Goal: Navigation & Orientation: Find specific page/section

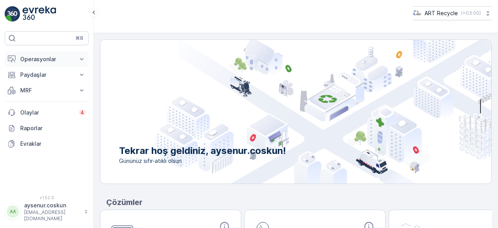
click at [39, 58] on p "Operasyonlar" at bounding box center [46, 59] width 53 height 8
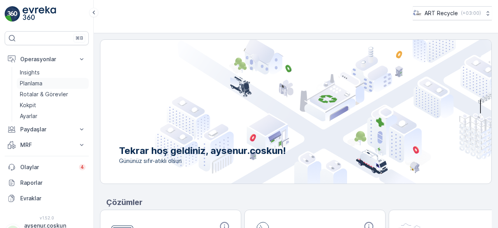
click at [34, 82] on p "Planlama" at bounding box center [31, 83] width 23 height 8
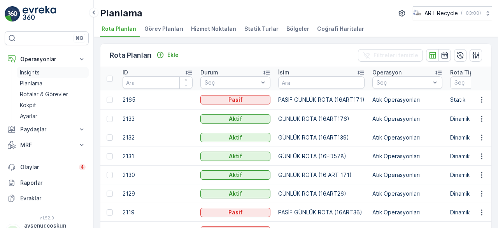
click at [26, 72] on p "Insights" at bounding box center [30, 73] width 20 height 8
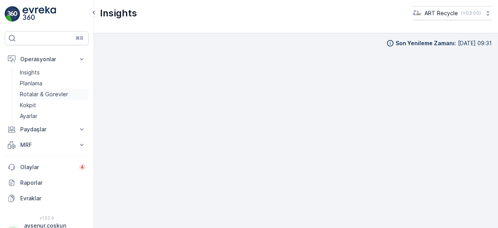
click at [35, 95] on p "Rotalar & Görevler" at bounding box center [44, 94] width 48 height 8
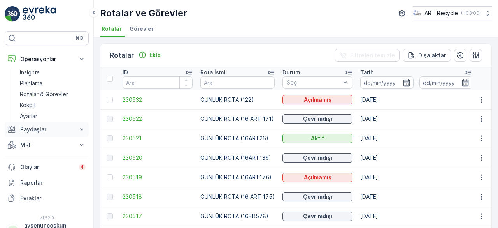
click at [34, 127] on p "Paydaşlar" at bounding box center [46, 129] width 53 height 8
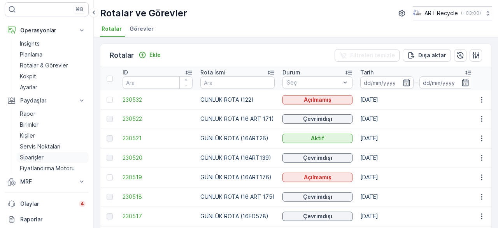
scroll to position [78, 0]
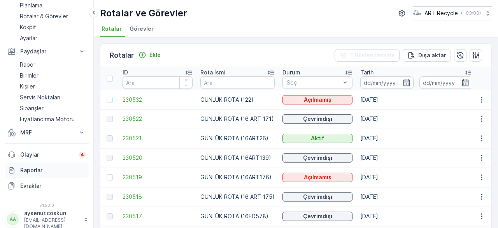
click at [33, 169] on p "Raporlar" at bounding box center [52, 170] width 65 height 8
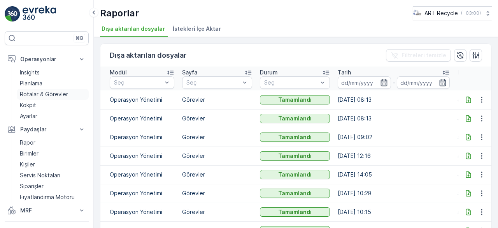
click at [32, 94] on p "Rotalar & Görevler" at bounding box center [44, 94] width 48 height 8
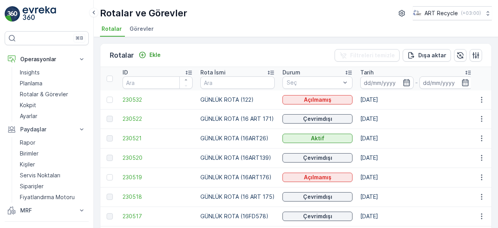
click at [216, 99] on p "GÜNLÜK ROTA (122)" at bounding box center [237, 100] width 74 height 8
click at [142, 21] on div "Rotalar ve Görevler ART Recycle ( +03:00 ) Rotalar Görevler" at bounding box center [296, 18] width 404 height 37
click at [141, 26] on span "Görevler" at bounding box center [142, 29] width 24 height 8
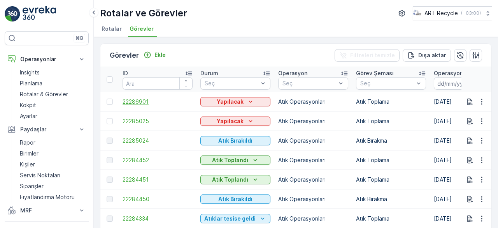
click at [136, 100] on span "22286901" at bounding box center [158, 102] width 70 height 8
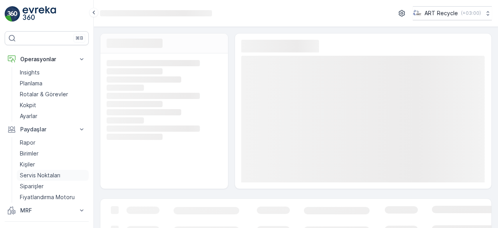
click at [50, 173] on p "Servis Noktaları" at bounding box center [40, 175] width 40 height 8
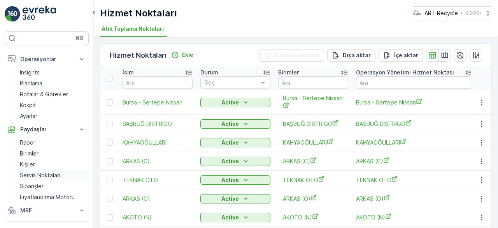
click at [49, 174] on p "Servis Noktaları" at bounding box center [40, 175] width 40 height 8
click at [379, 102] on span "Bursa - Sertepe Nissan" at bounding box center [414, 102] width 117 height 8
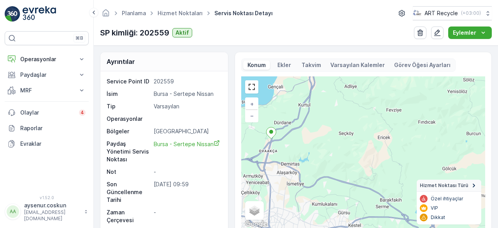
scroll to position [1, 0]
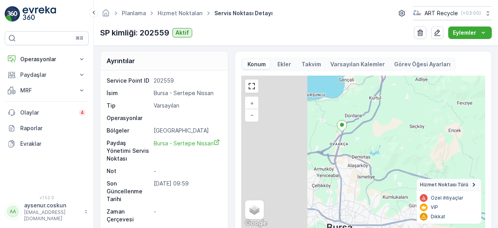
drag, startPoint x: 297, startPoint y: 137, endPoint x: 354, endPoint y: 143, distance: 57.9
click at [368, 130] on div "+ − Uydu Yol haritası Arazi Karışık Leaflet Klavye kısayolları Harita Verileri …" at bounding box center [363, 152] width 244 height 153
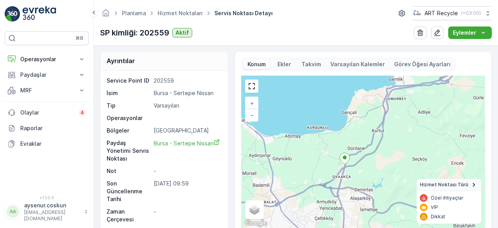
drag, startPoint x: 335, startPoint y: 118, endPoint x: 336, endPoint y: 150, distance: 32.7
click at [337, 151] on div "+ − Uydu Yol haritası Arazi Karışık Leaflet Klavye kısayolları Harita Verileri …" at bounding box center [363, 152] width 244 height 153
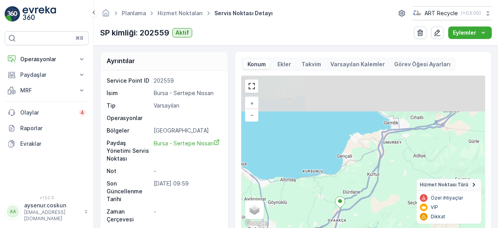
drag, startPoint x: 342, startPoint y: 116, endPoint x: 333, endPoint y: 155, distance: 40.7
click at [336, 159] on div "+ − Uydu Yol haritası Arazi Karışık Leaflet Klavye kısayolları Harita Verileri …" at bounding box center [363, 152] width 244 height 153
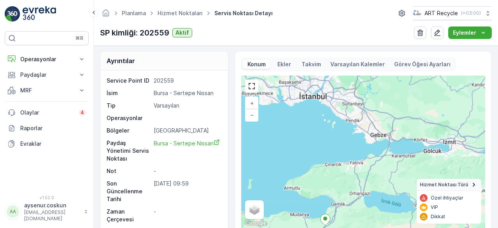
drag, startPoint x: 356, startPoint y: 98, endPoint x: 346, endPoint y: 153, distance: 56.2
click at [346, 155] on div "+ − Uydu Yol haritası Arazi Karışık Leaflet Klavye kısayolları Harita Verileri …" at bounding box center [363, 152] width 244 height 153
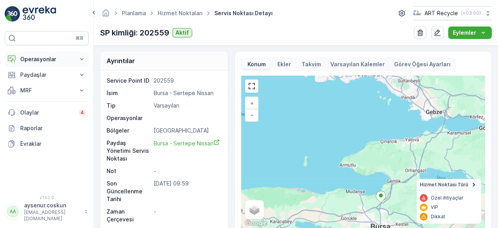
click at [42, 57] on p "Operasyonlar" at bounding box center [46, 59] width 53 height 8
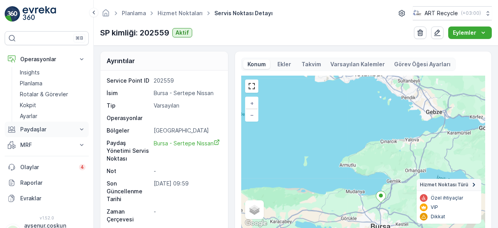
click at [37, 130] on p "Paydaşlar" at bounding box center [46, 129] width 53 height 8
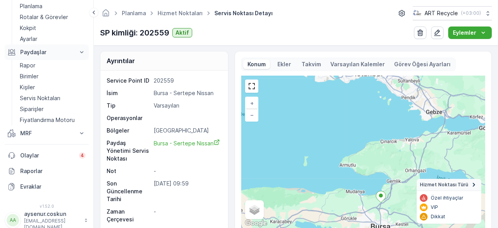
scroll to position [78, 0]
click at [42, 135] on p "MRF" at bounding box center [46, 132] width 53 height 8
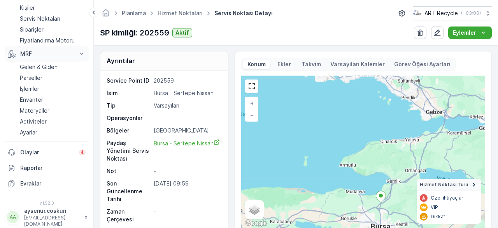
scroll to position [157, 0]
click at [463, 33] on p "Eylemler" at bounding box center [464, 33] width 23 height 8
click at [446, 48] on span "Yeni Görev Planı Ekle" at bounding box center [460, 47] width 55 height 8
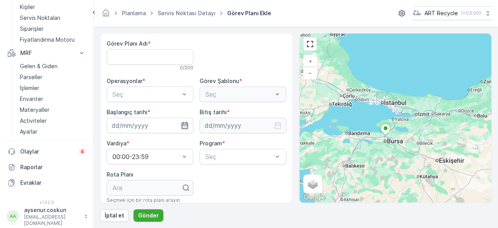
drag, startPoint x: 386, startPoint y: 79, endPoint x: 390, endPoint y: 134, distance: 54.7
click at [396, 137] on div "+ − Uydu Yol haritası Arazi Karışık Leaflet Klavye kısayolları Harita Verileri …" at bounding box center [396, 117] width 192 height 169
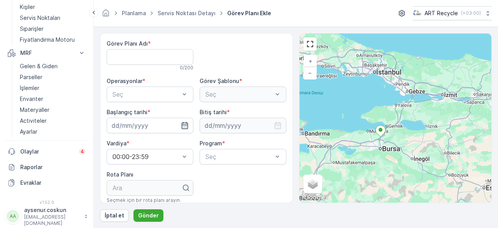
click at [400, 87] on div "+ − Uydu Yol haritası Arazi Karışık Leaflet Klavye kısayolları Harita Verileri …" at bounding box center [396, 117] width 192 height 169
click at [37, 109] on p "Materyaller" at bounding box center [35, 110] width 30 height 8
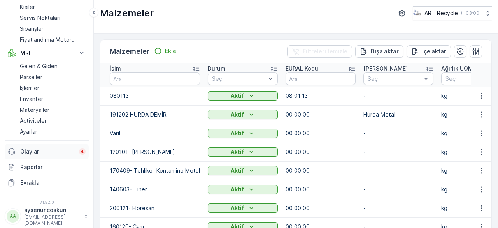
click at [40, 148] on p "Olaylar" at bounding box center [47, 152] width 54 height 8
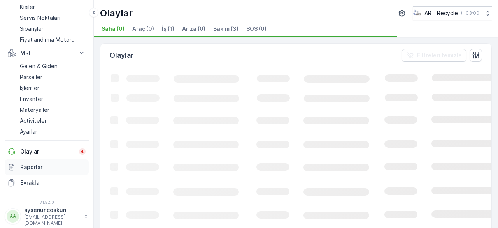
click at [44, 168] on p "Raporlar" at bounding box center [52, 167] width 65 height 8
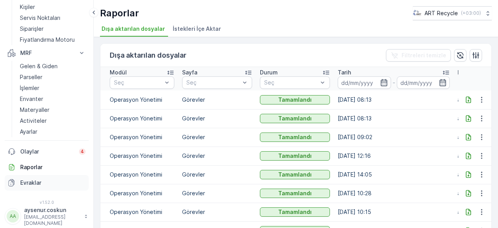
click at [40, 181] on p "Evraklar" at bounding box center [52, 183] width 65 height 8
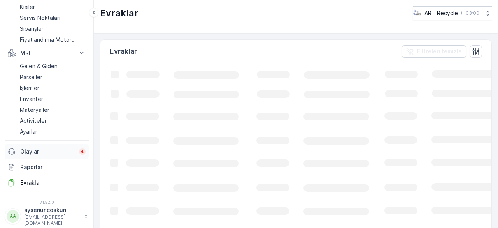
click at [31, 152] on p "Olaylar" at bounding box center [47, 152] width 54 height 8
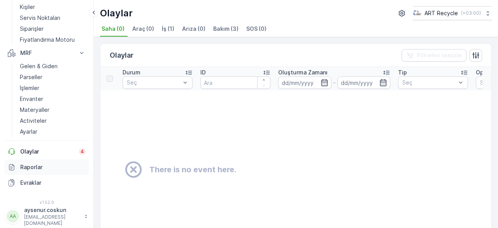
click at [35, 168] on p "Raporlar" at bounding box center [52, 167] width 65 height 8
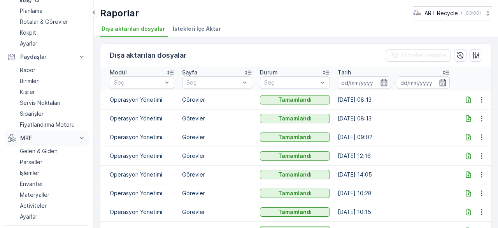
scroll to position [78, 0]
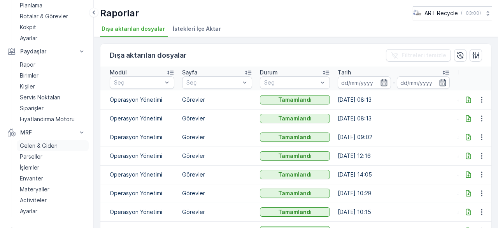
click at [37, 144] on p "Gelen & Giden" at bounding box center [39, 146] width 38 height 8
